Goal: Navigation & Orientation: Understand site structure

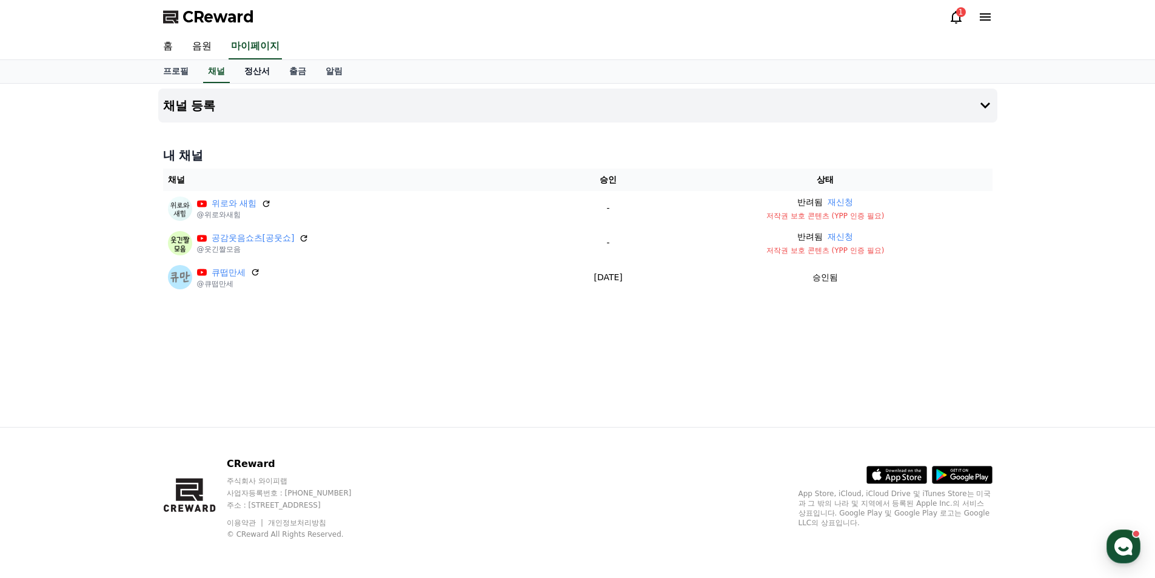
click at [255, 69] on link "정산서" at bounding box center [257, 71] width 45 height 23
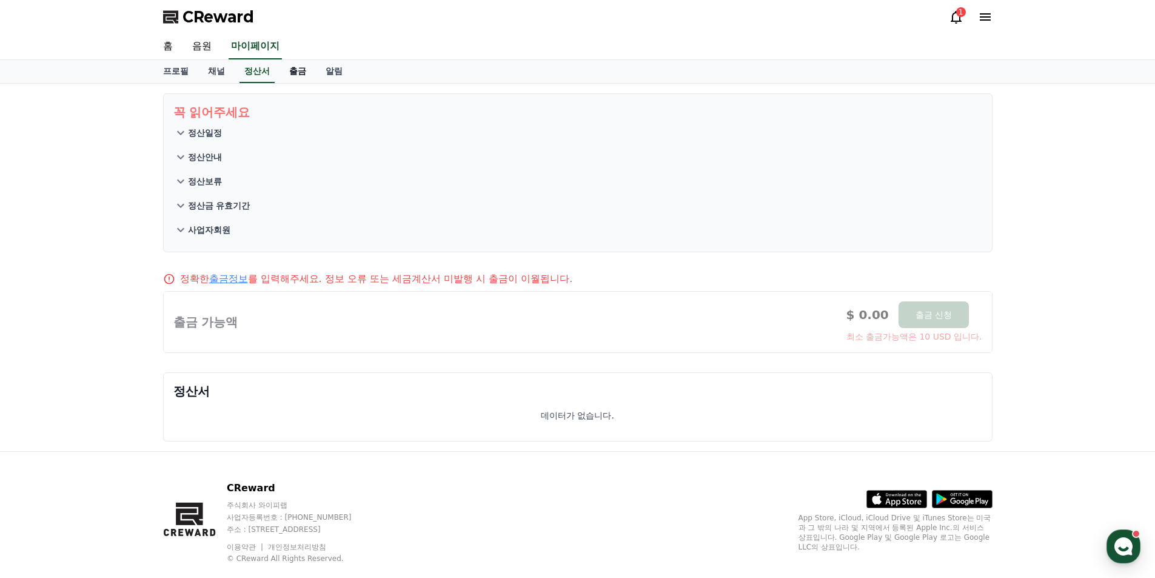
click at [290, 72] on link "출금" at bounding box center [298, 71] width 36 height 23
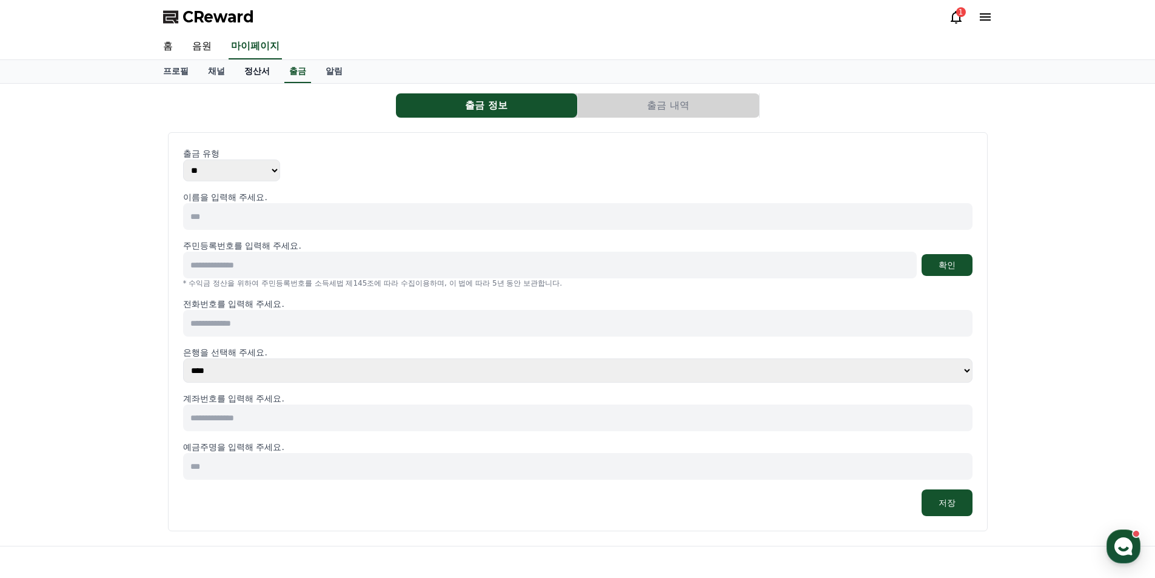
click at [250, 74] on link "정산서" at bounding box center [257, 71] width 45 height 23
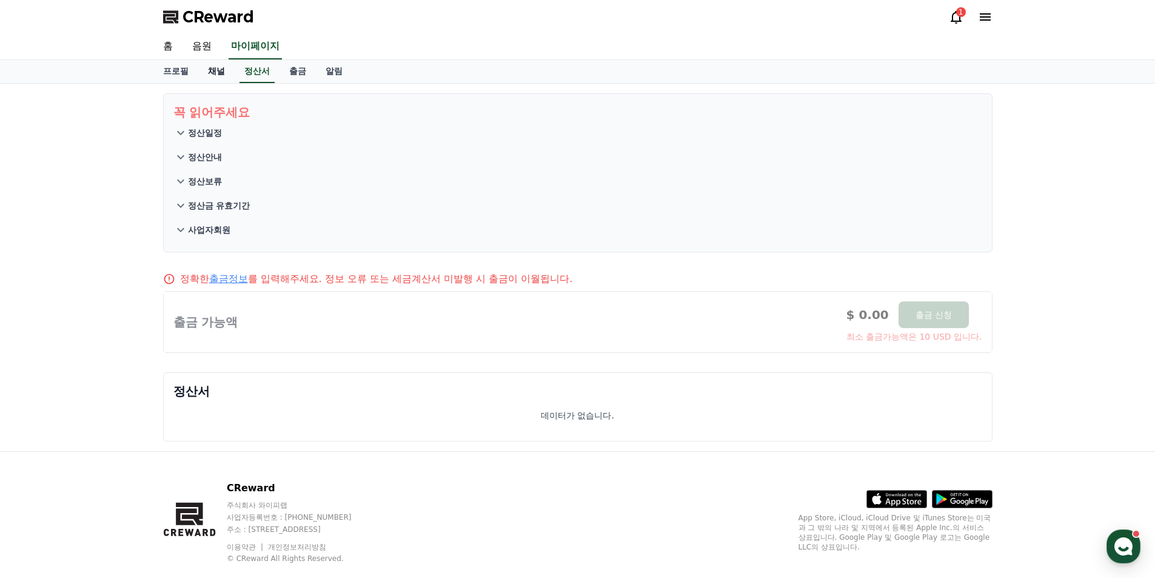
click at [215, 75] on link "채널" at bounding box center [216, 71] width 36 height 23
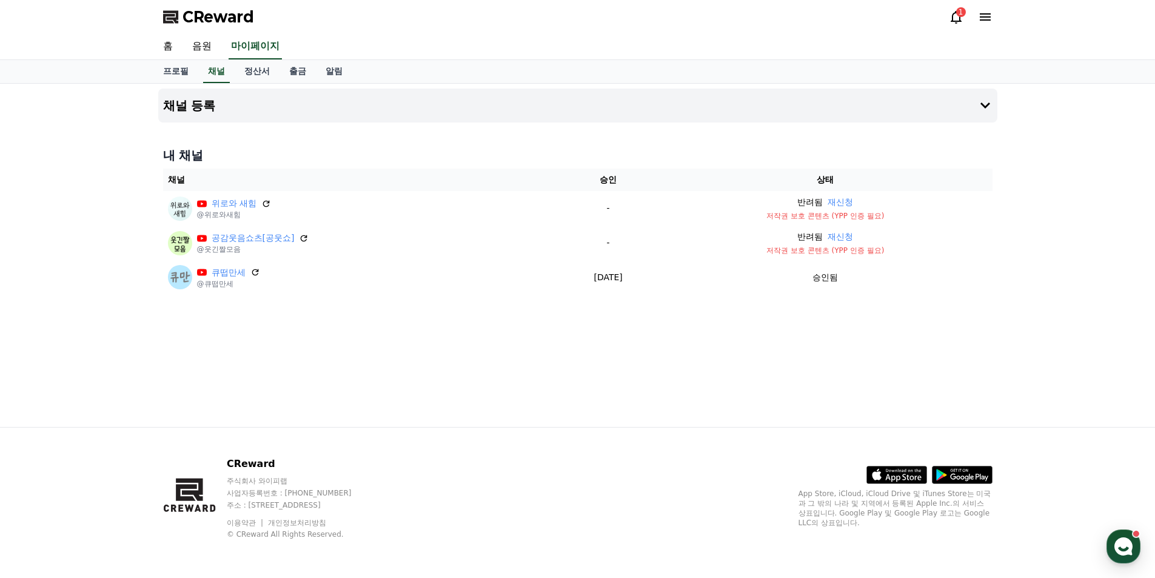
click at [961, 13] on div "1" at bounding box center [961, 12] width 10 height 10
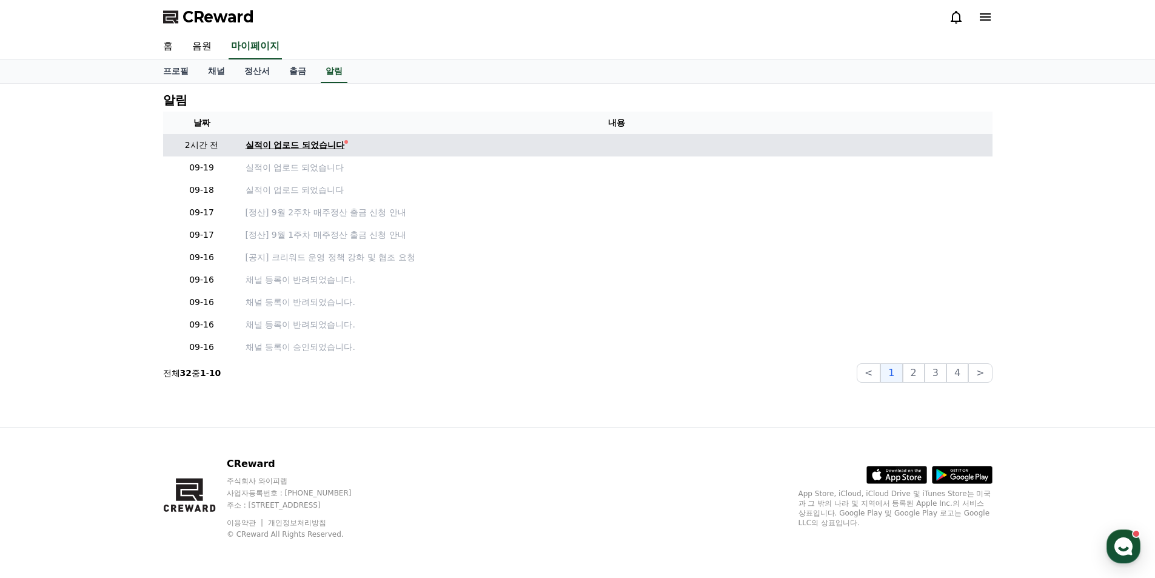
click at [315, 144] on div "실적이 업로드 되었습니다" at bounding box center [295, 145] width 99 height 13
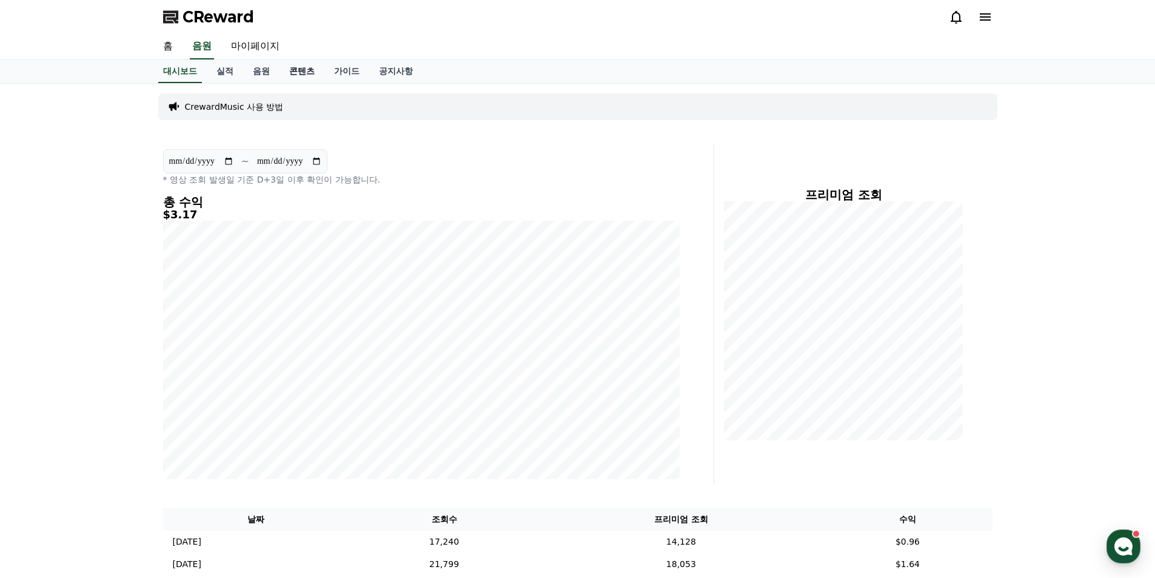
click at [290, 74] on link "콘텐츠" at bounding box center [302, 71] width 45 height 23
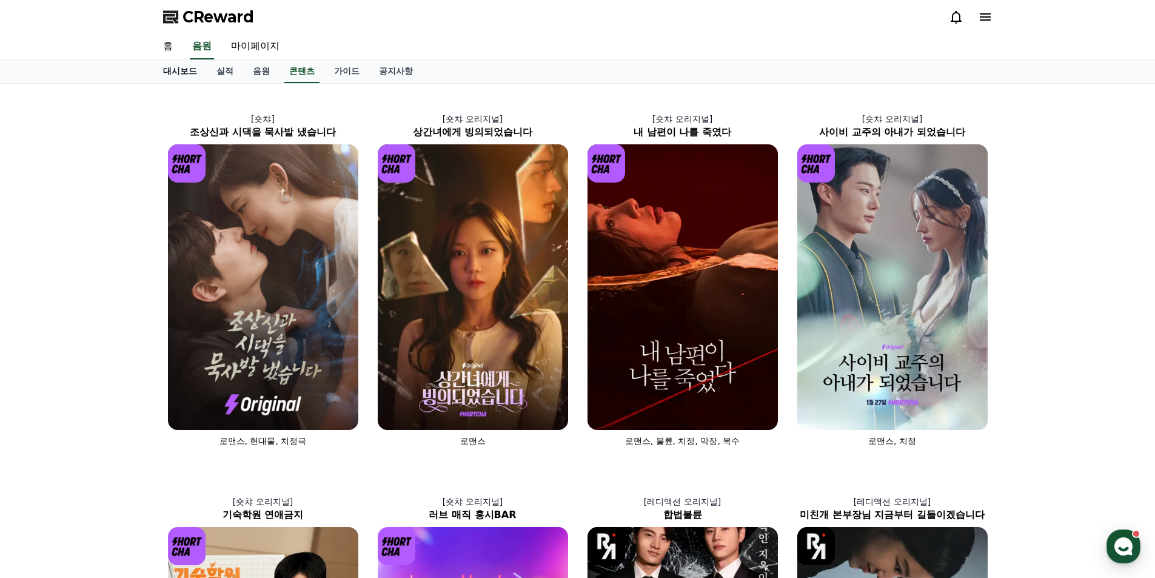
click at [185, 76] on link "대시보드" at bounding box center [179, 71] width 53 height 23
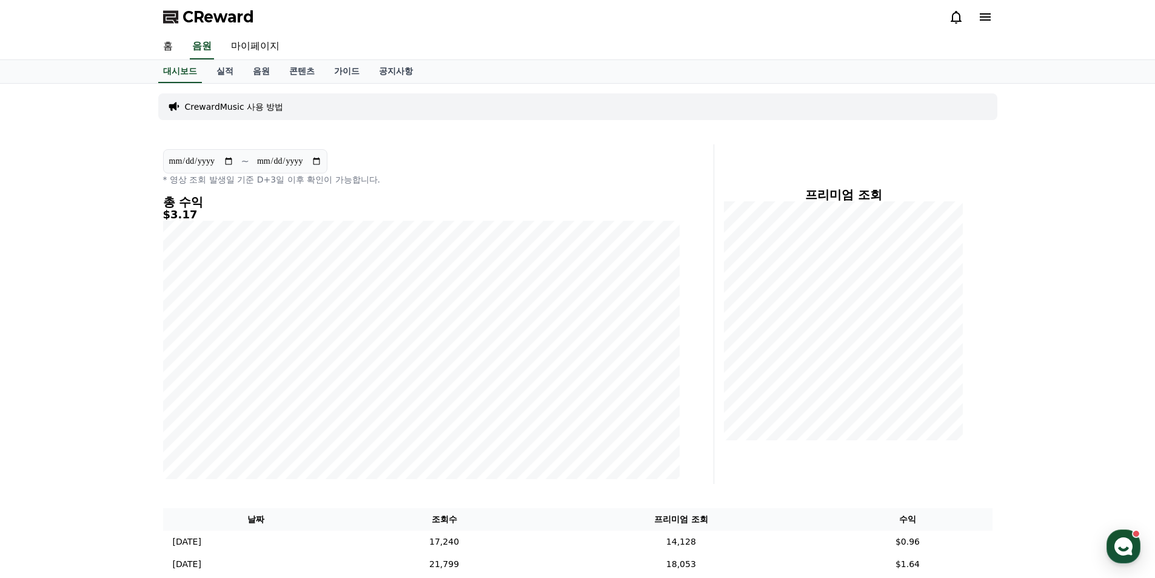
click at [1071, 164] on div "**********" at bounding box center [577, 346] width 1155 height 524
click at [226, 73] on link "실적" at bounding box center [225, 71] width 36 height 23
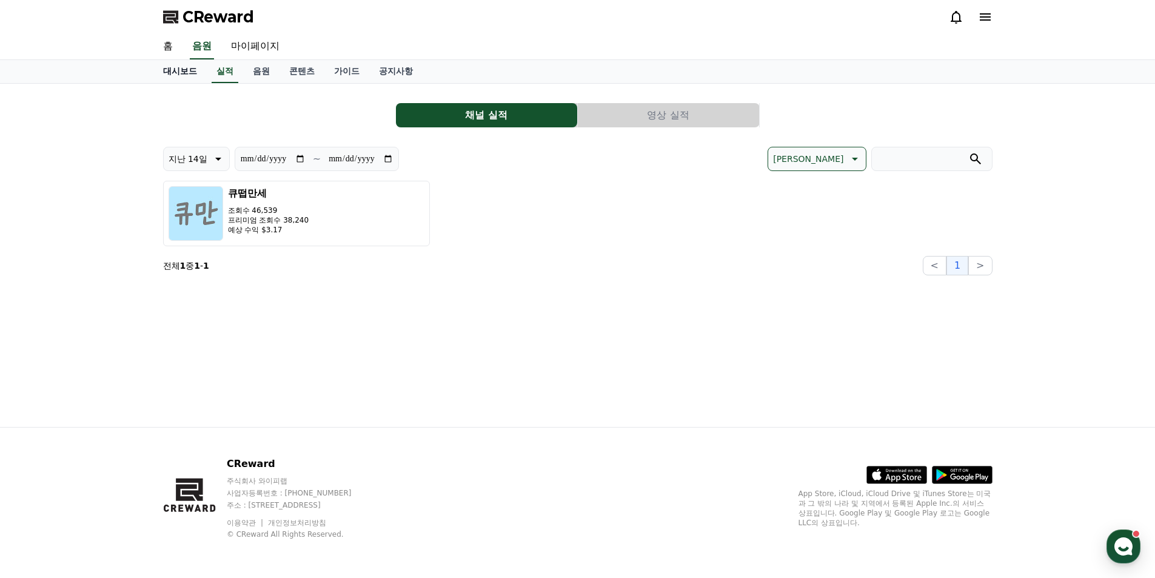
click at [179, 76] on link "대시보드" at bounding box center [179, 71] width 53 height 23
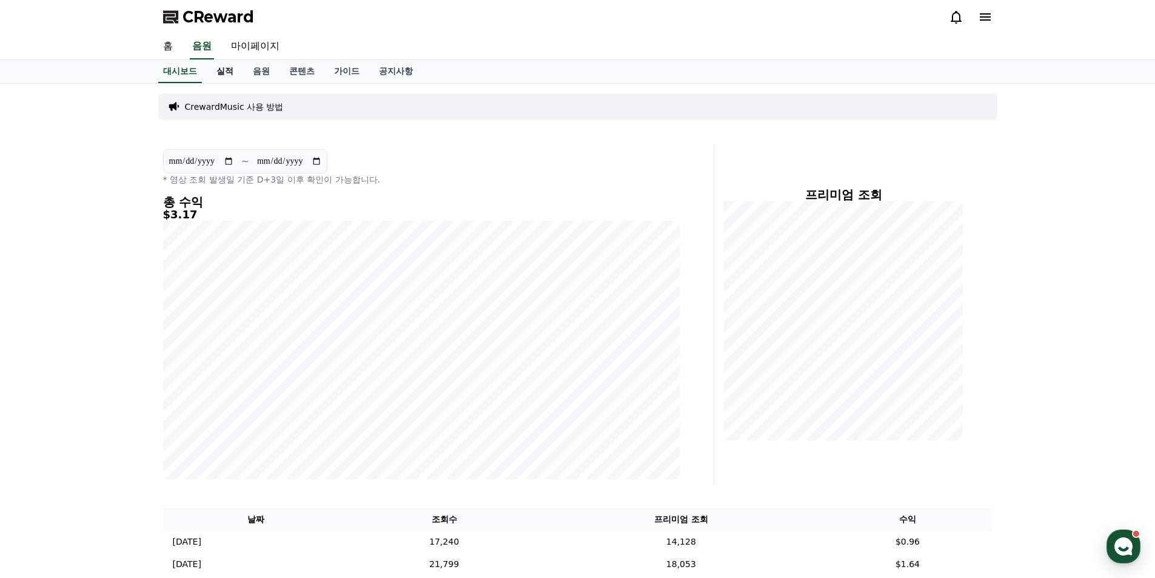
click at [229, 80] on link "실적" at bounding box center [225, 71] width 36 height 23
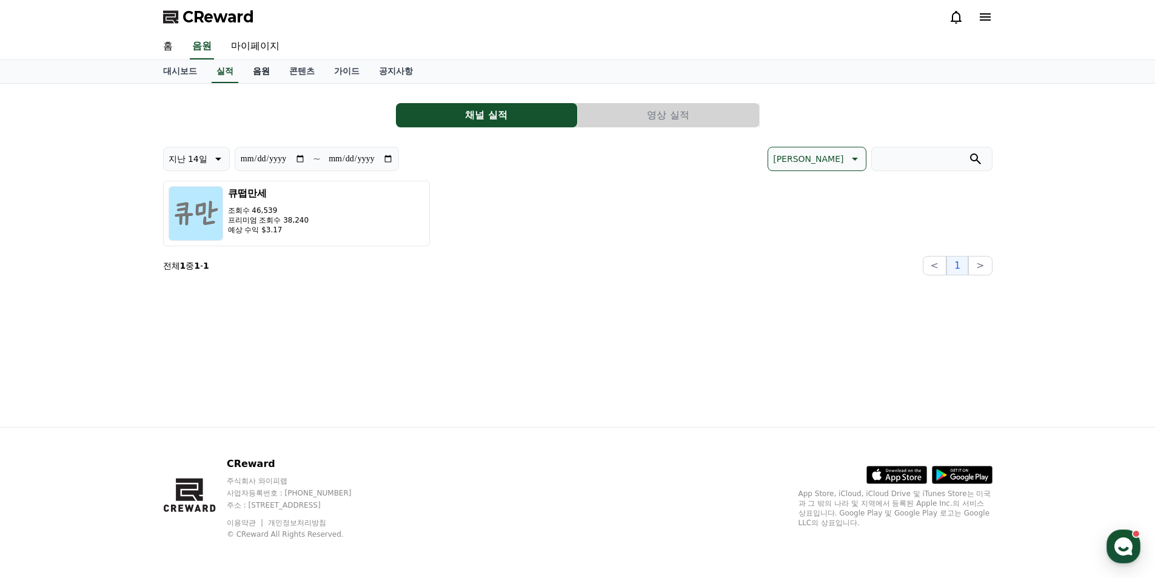
click at [259, 77] on link "음원" at bounding box center [261, 71] width 36 height 23
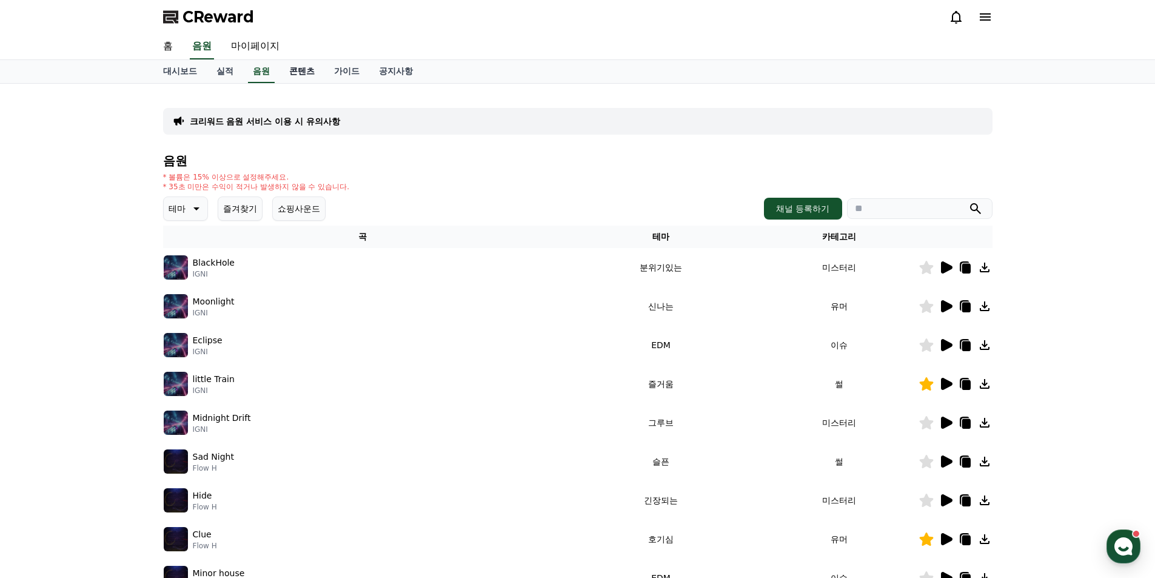
click at [300, 72] on link "콘텐츠" at bounding box center [302, 71] width 45 height 23
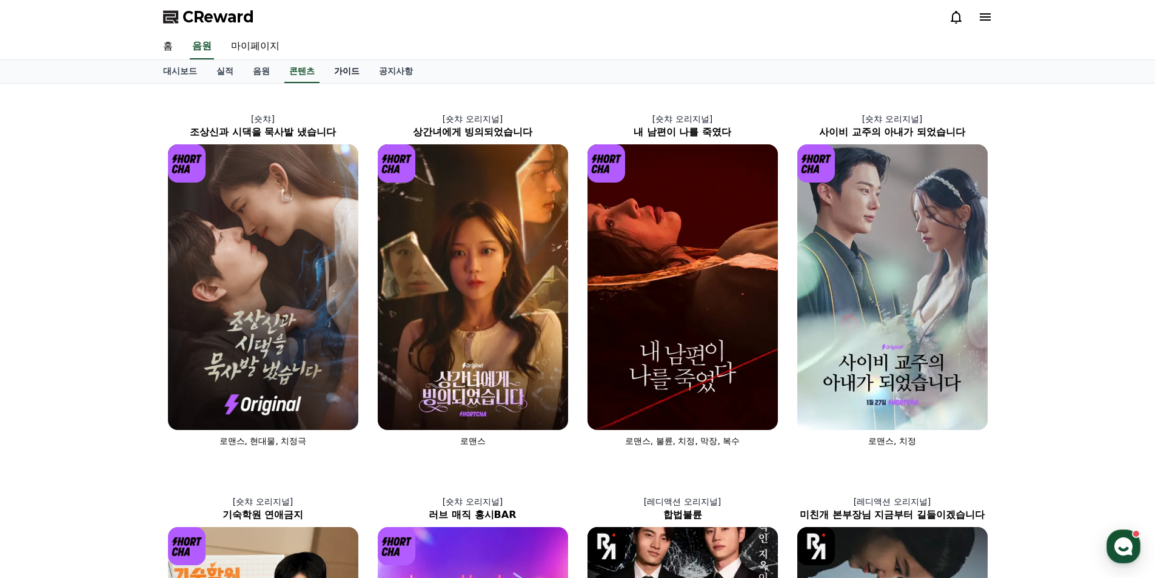
click at [347, 75] on link "가이드" at bounding box center [346, 71] width 45 height 23
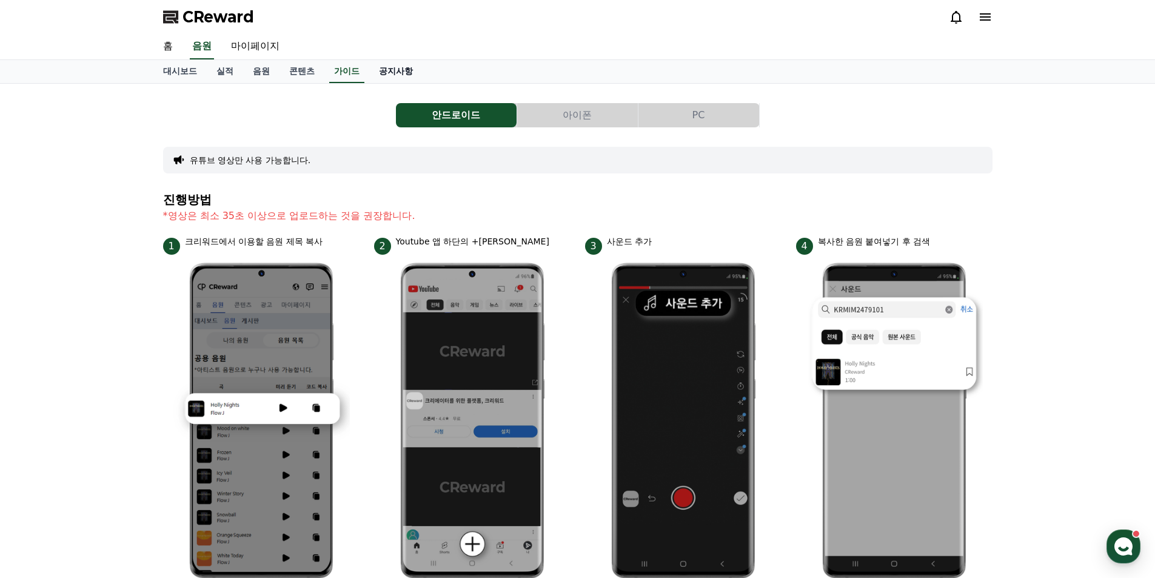
click at [396, 75] on link "공지사항" at bounding box center [395, 71] width 53 height 23
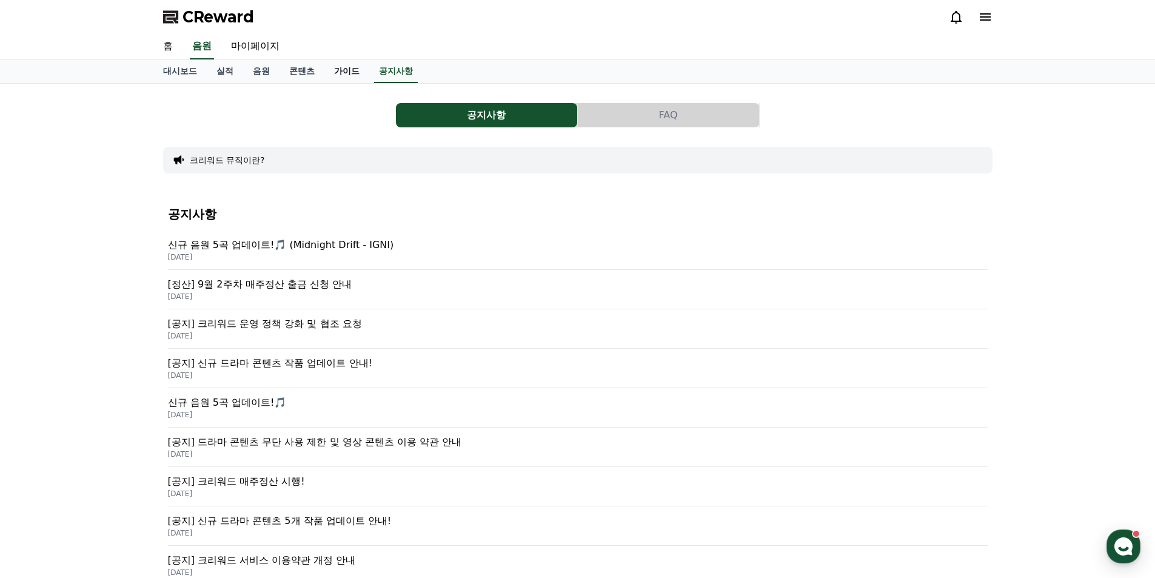
click at [350, 76] on link "가이드" at bounding box center [346, 71] width 45 height 23
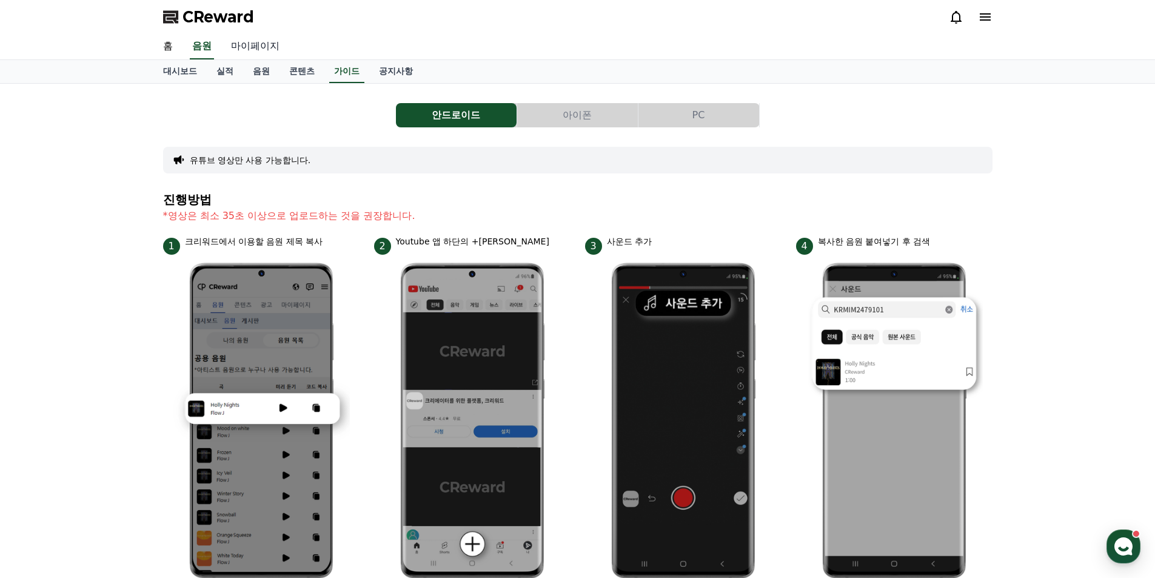
click at [260, 50] on link "마이페이지" at bounding box center [255, 46] width 68 height 25
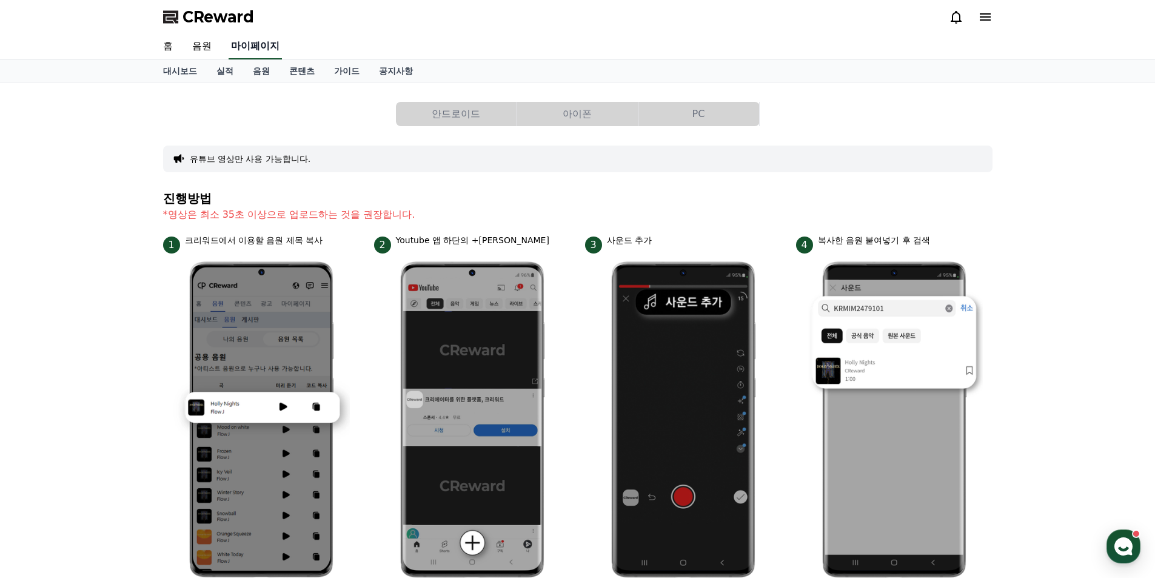
select select "**********"
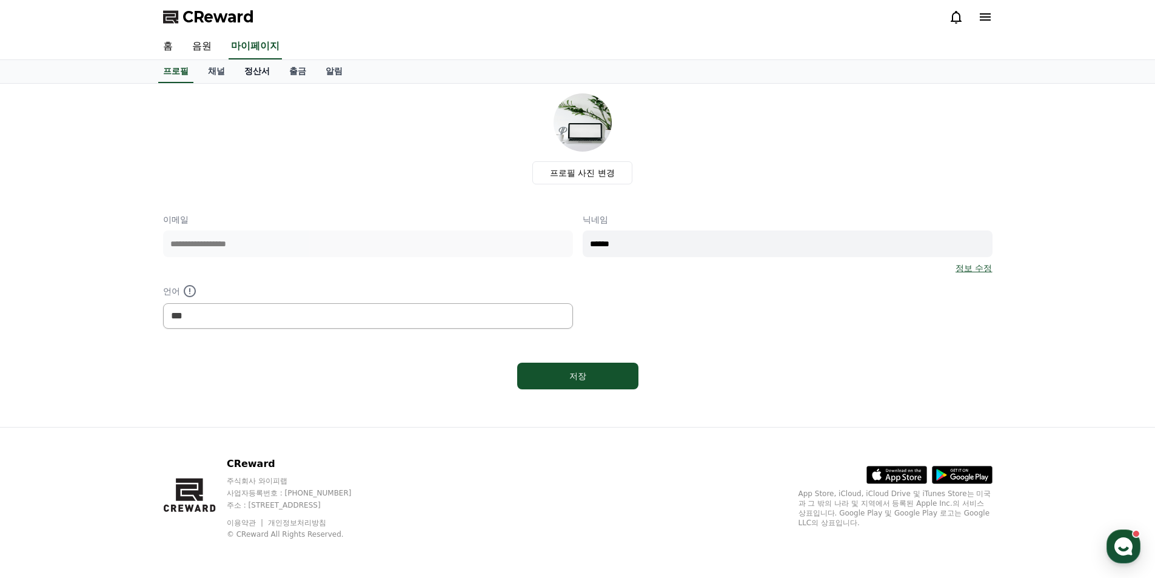
click at [256, 72] on link "정산서" at bounding box center [257, 71] width 45 height 23
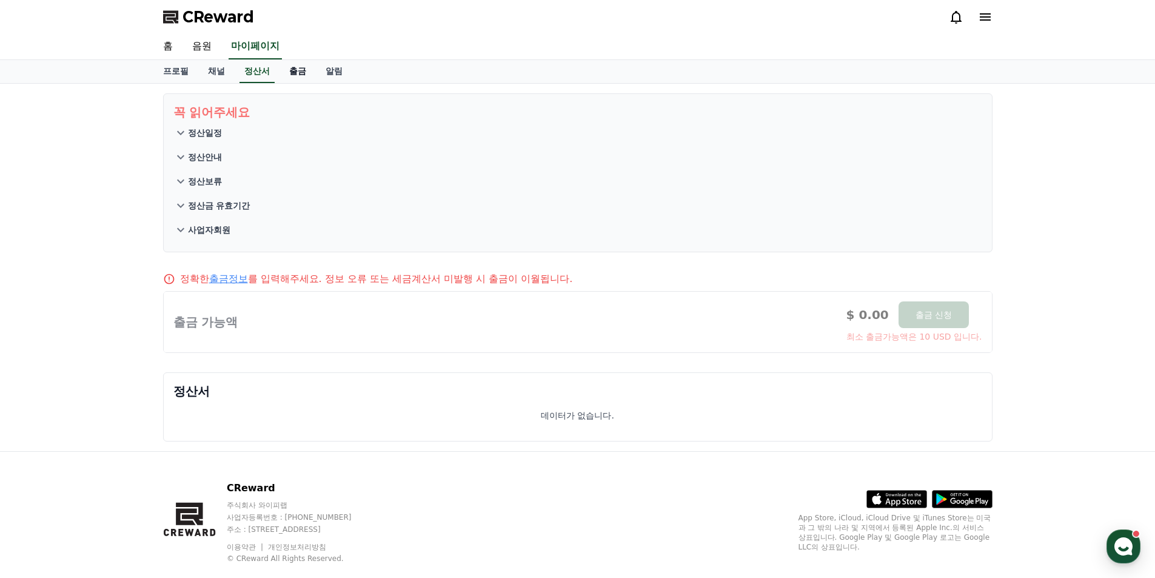
click at [299, 72] on link "출금" at bounding box center [298, 71] width 36 height 23
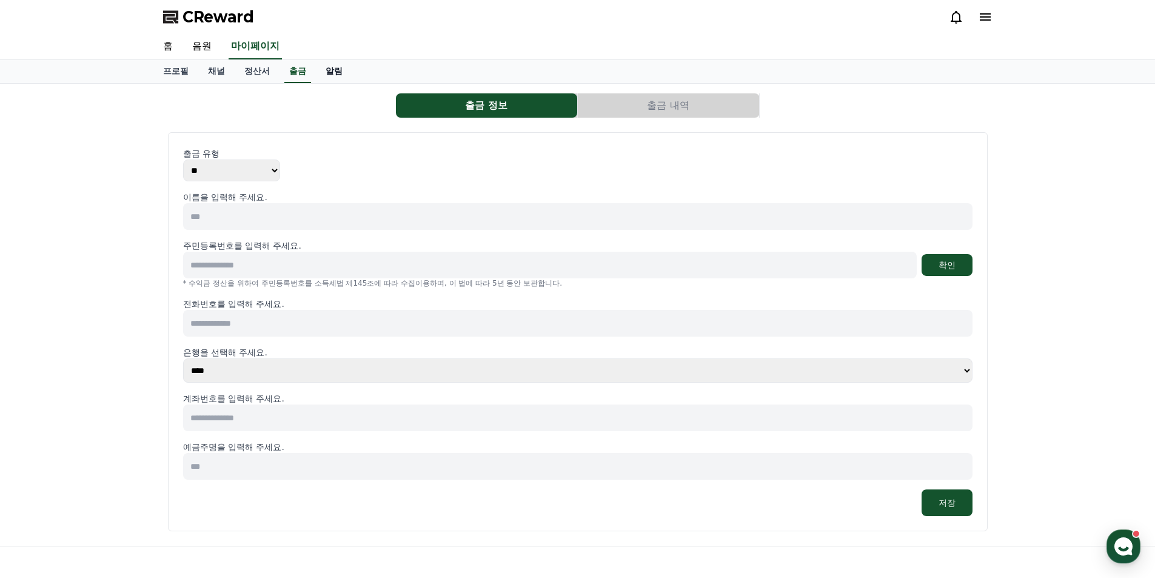
click at [332, 72] on link "알림" at bounding box center [334, 71] width 36 height 23
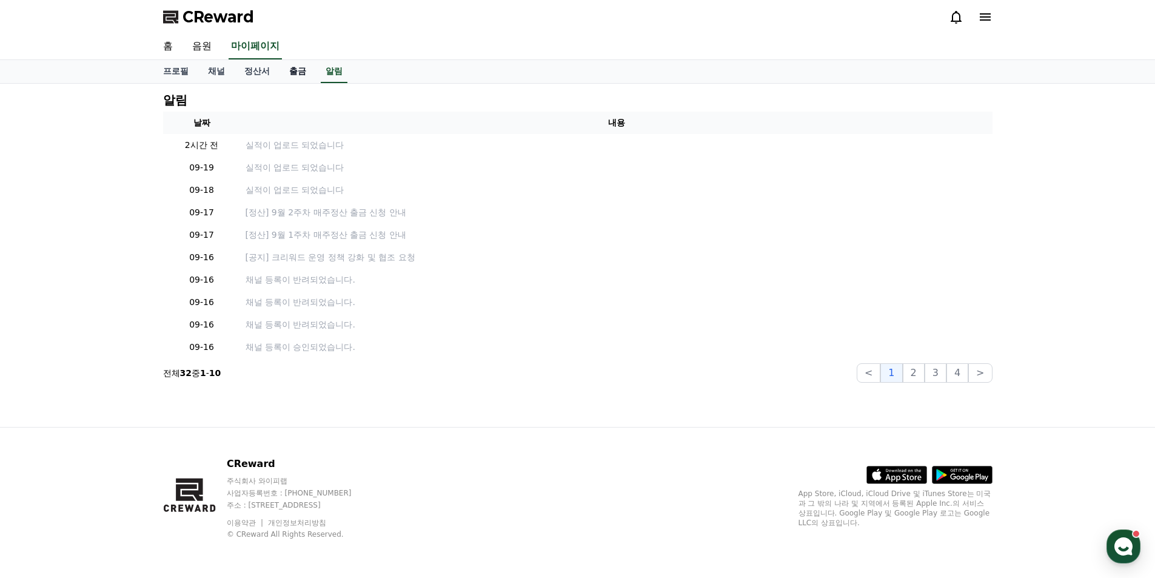
click at [302, 74] on link "출금" at bounding box center [298, 71] width 36 height 23
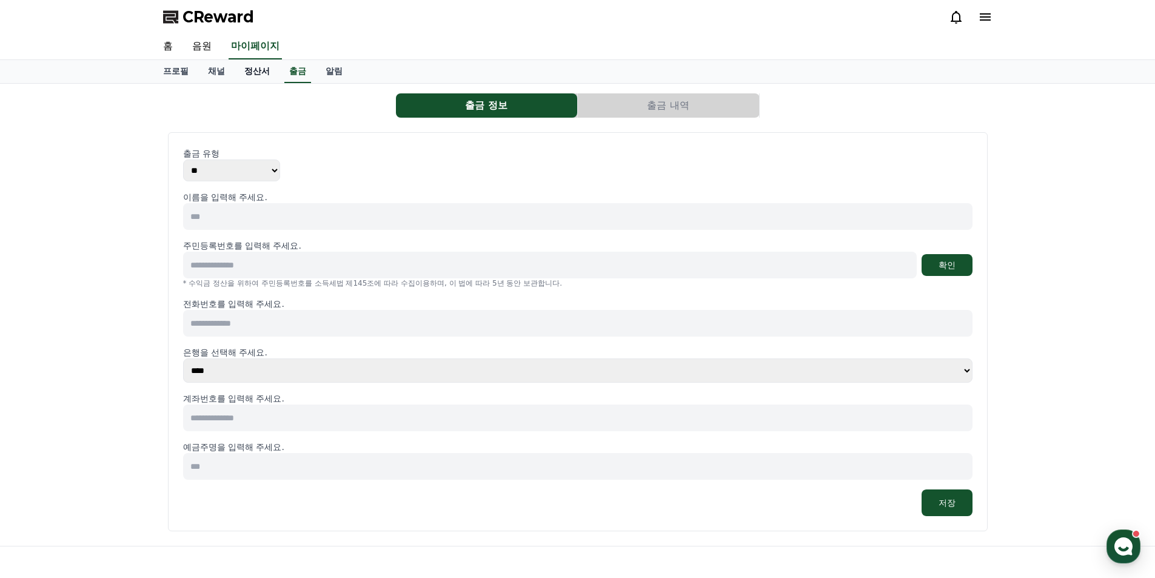
click at [266, 76] on link "정산서" at bounding box center [257, 71] width 45 height 23
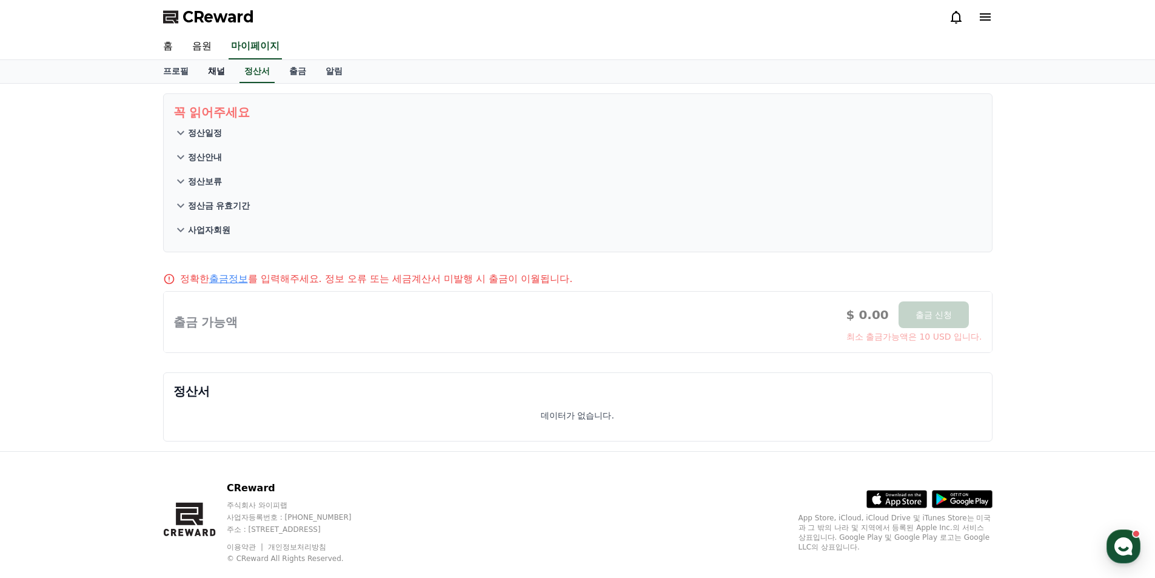
click at [214, 69] on link "채널" at bounding box center [216, 71] width 36 height 23
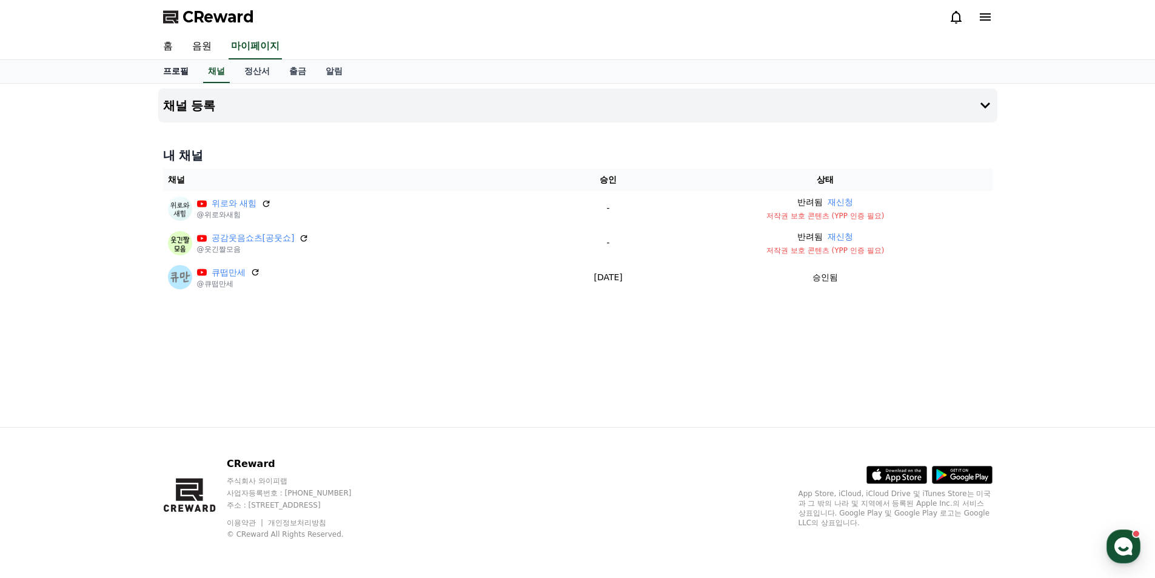
click at [174, 75] on link "프로필" at bounding box center [175, 71] width 45 height 23
select select "**********"
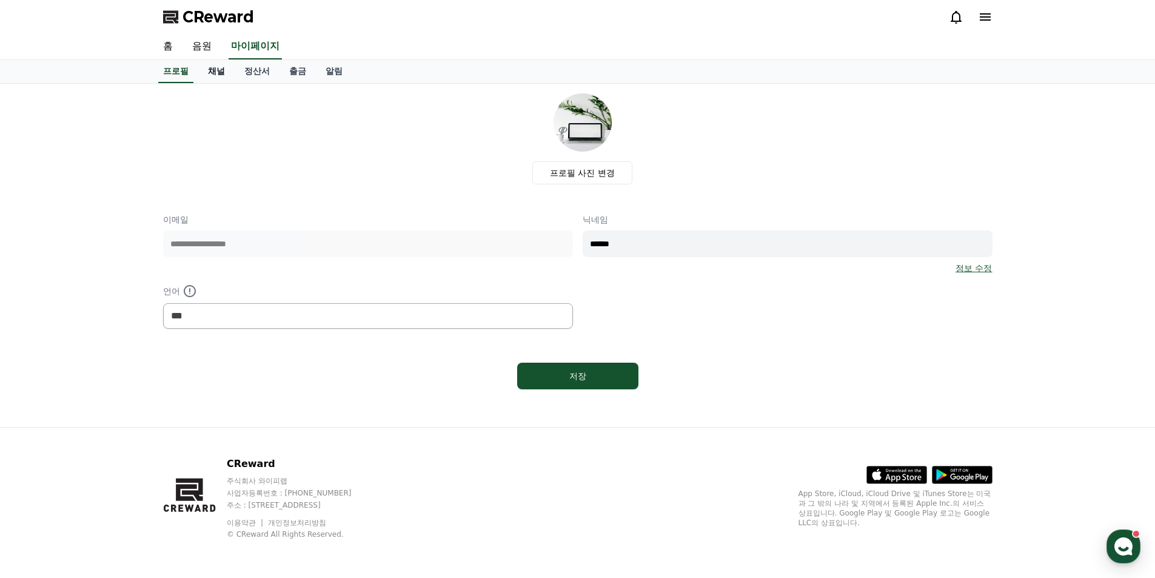
click at [206, 72] on link "채널" at bounding box center [216, 71] width 36 height 23
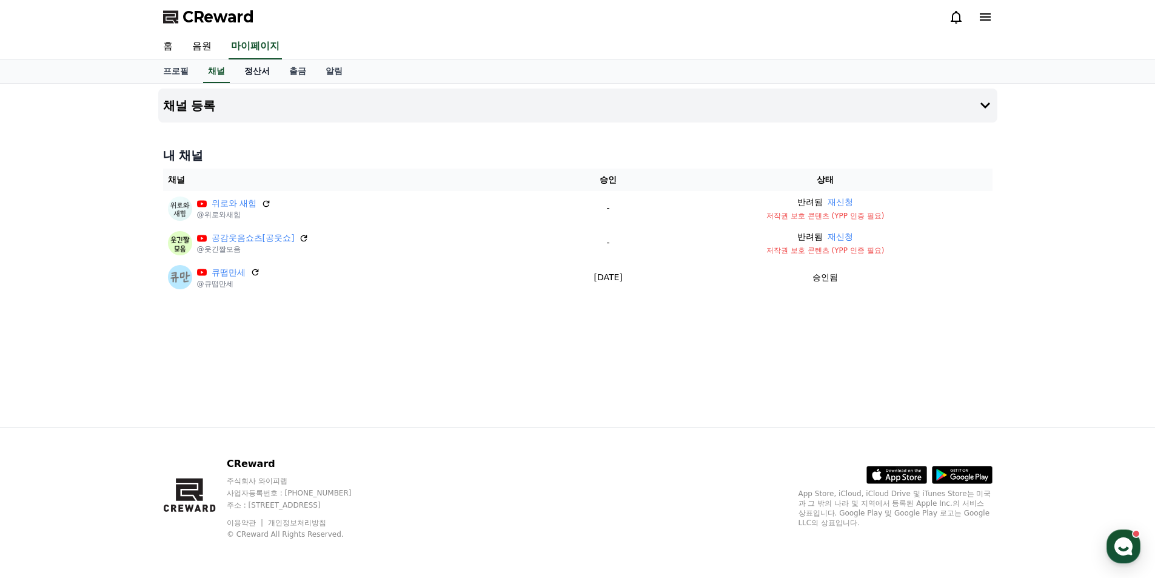
click at [252, 76] on link "정산서" at bounding box center [257, 71] width 45 height 23
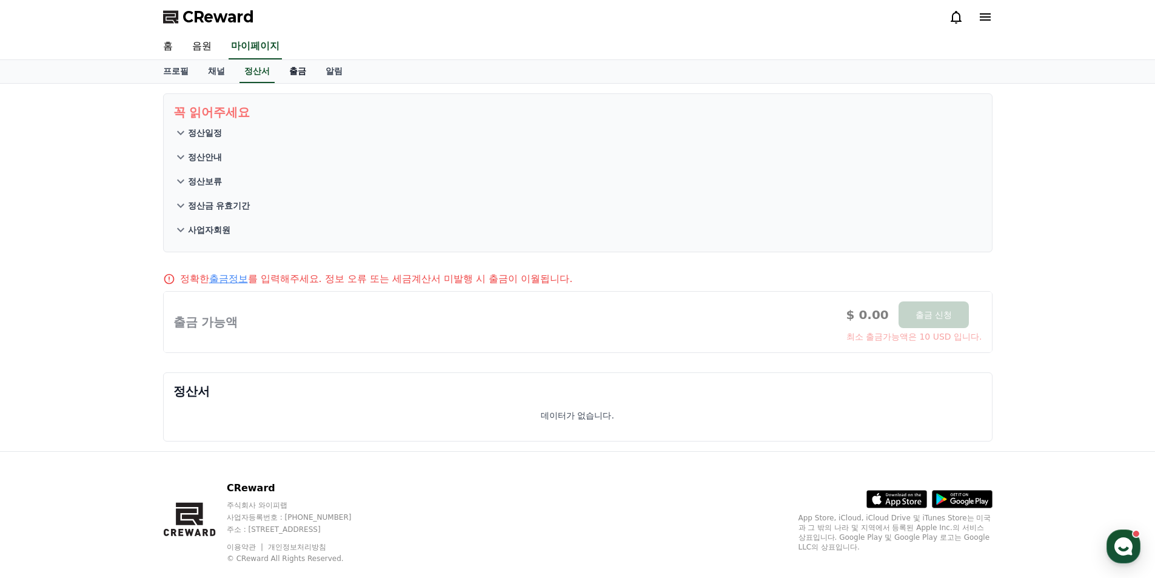
click at [292, 74] on link "출금" at bounding box center [298, 71] width 36 height 23
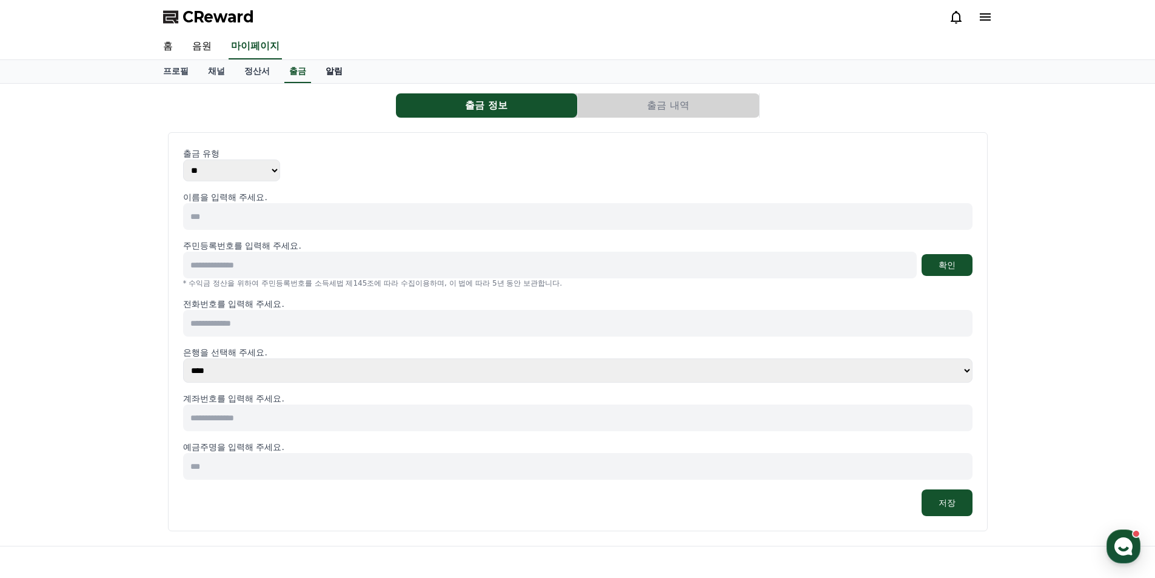
click at [333, 74] on link "알림" at bounding box center [334, 71] width 36 height 23
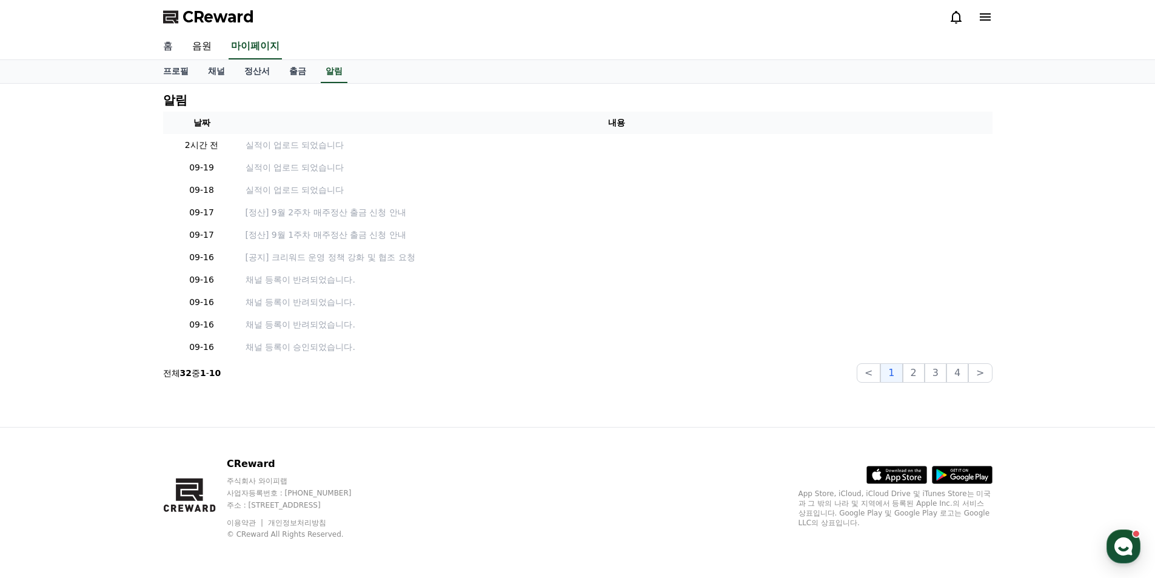
click at [170, 44] on link "홈" at bounding box center [167, 46] width 29 height 25
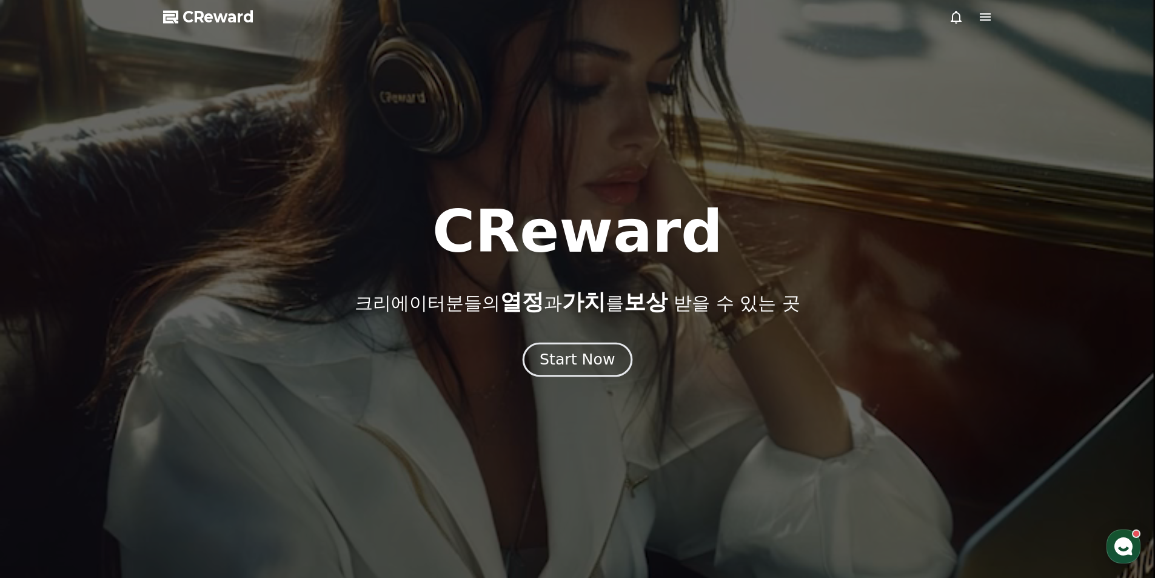
click at [591, 356] on div "Start Now" at bounding box center [577, 359] width 75 height 21
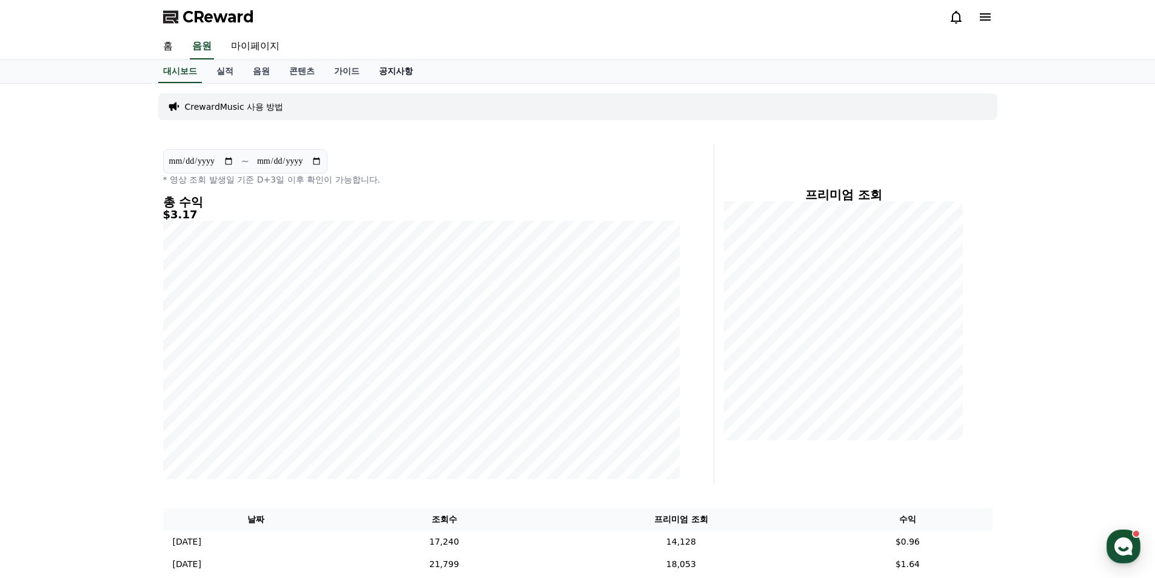
click at [390, 74] on link "공지사항" at bounding box center [395, 71] width 53 height 23
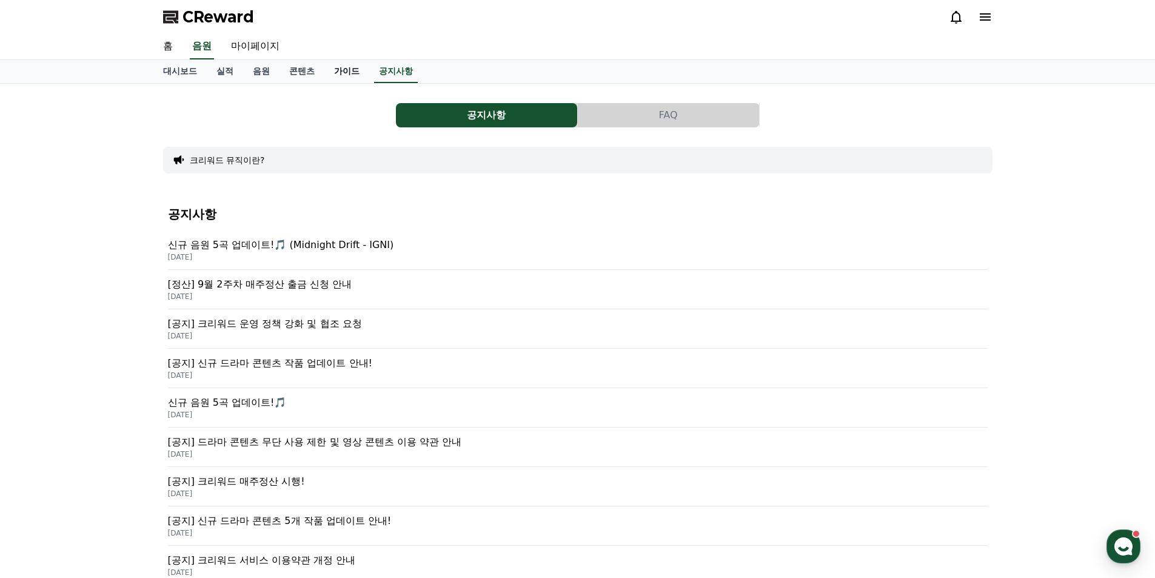
click at [357, 72] on link "가이드" at bounding box center [346, 71] width 45 height 23
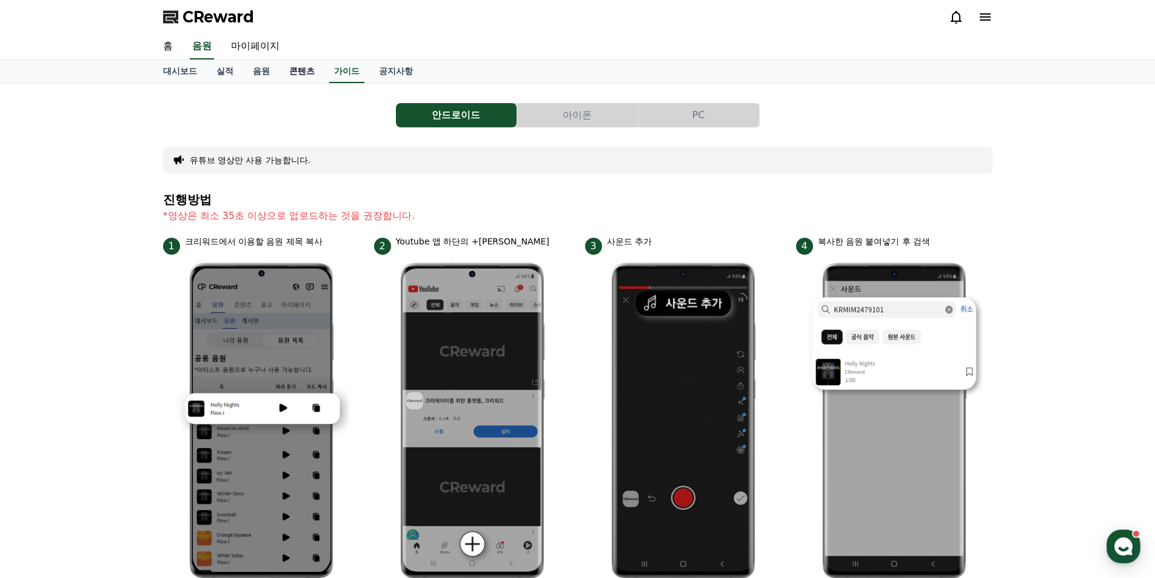
click at [298, 73] on link "콘텐츠" at bounding box center [302, 71] width 45 height 23
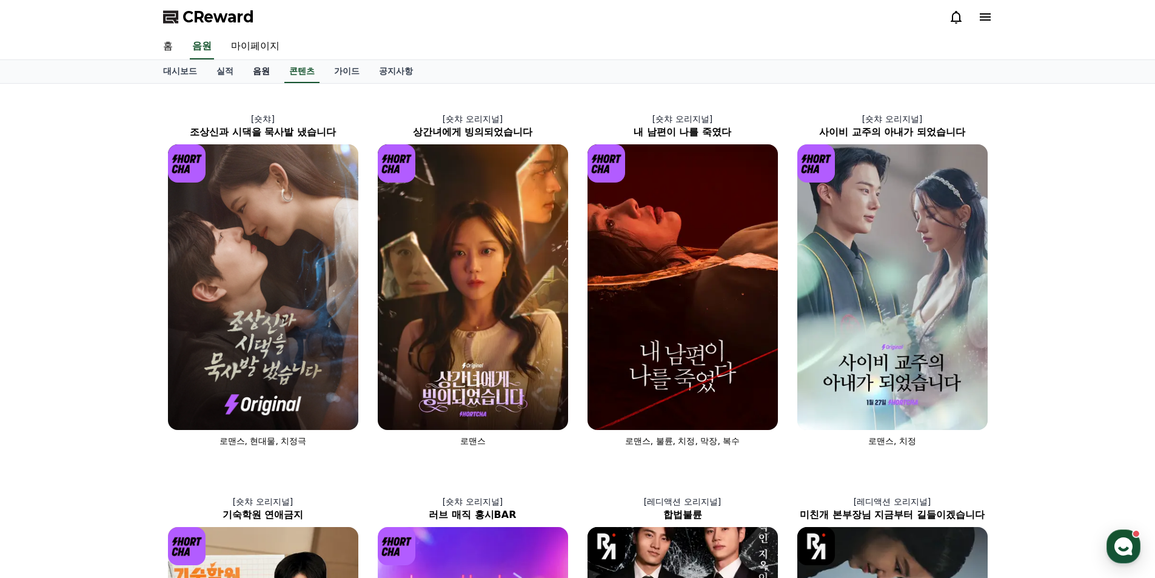
click at [256, 73] on link "음원" at bounding box center [261, 71] width 36 height 23
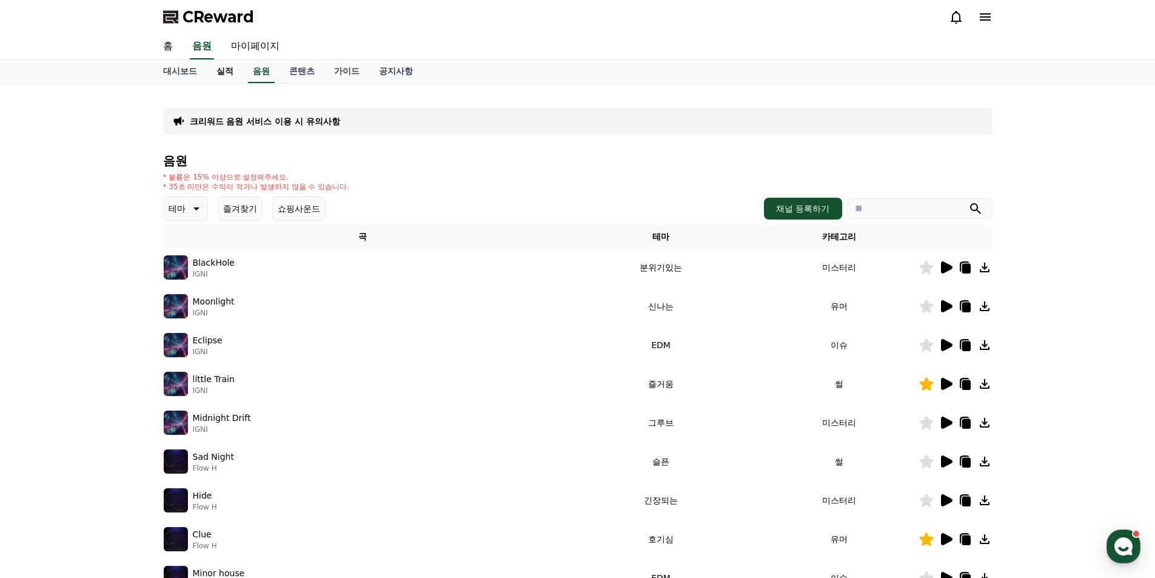
click at [223, 73] on link "실적" at bounding box center [225, 71] width 36 height 23
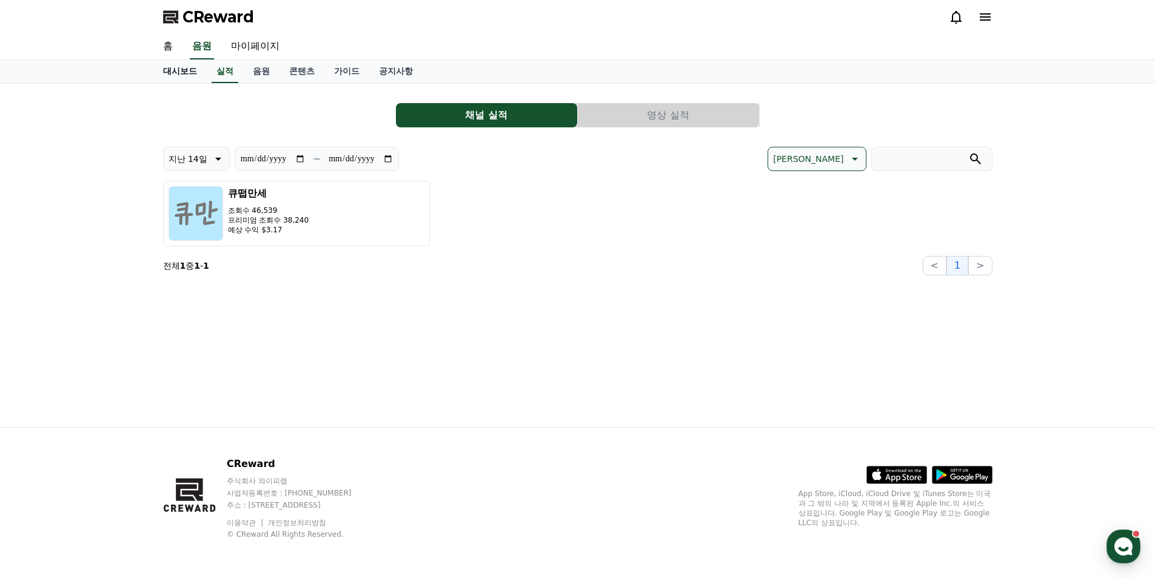
click at [173, 75] on link "대시보드" at bounding box center [179, 71] width 53 height 23
